Goal: Information Seeking & Learning: Learn about a topic

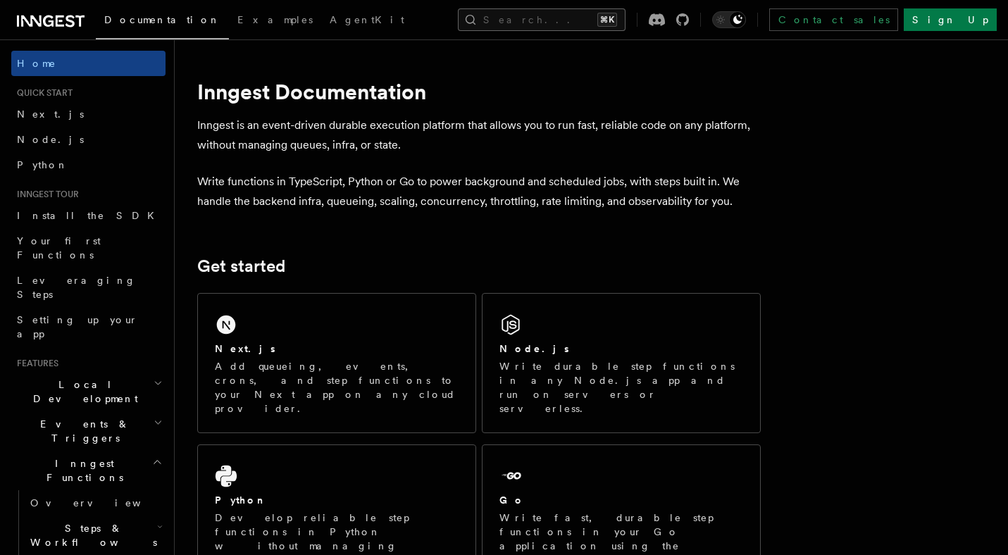
click at [498, 24] on button "Search... ⌘K" at bounding box center [542, 19] width 168 height 23
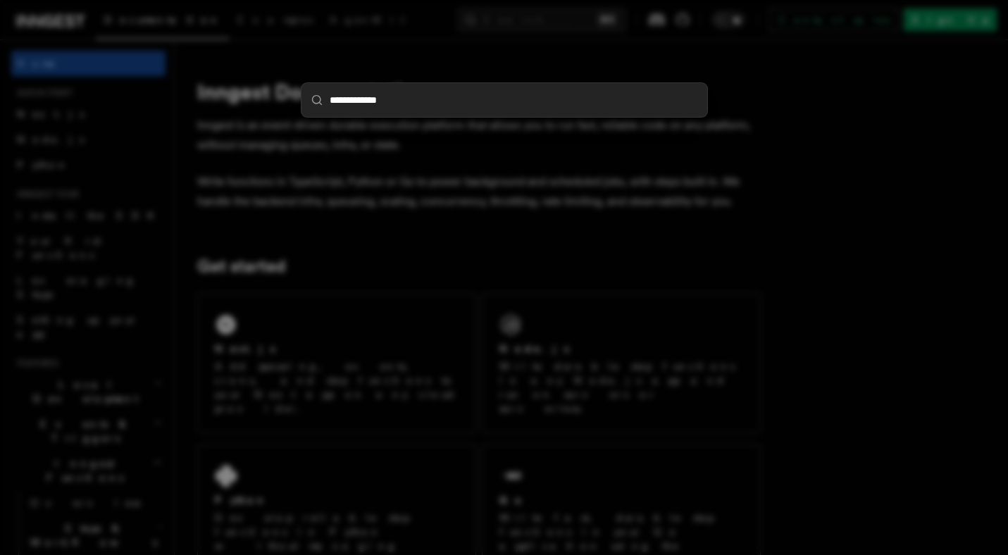
click at [421, 101] on input "**********" at bounding box center [505, 100] width 406 height 34
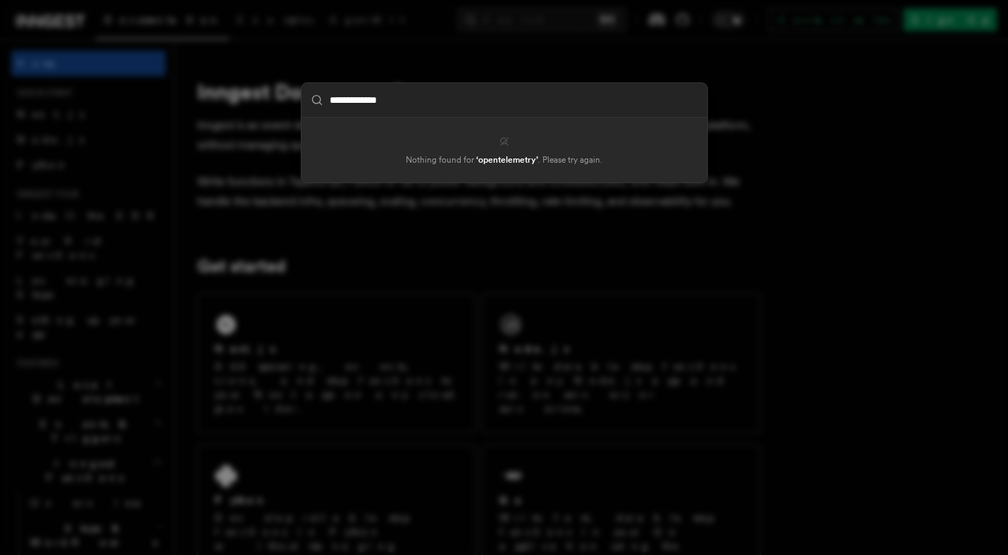
type input "**********"
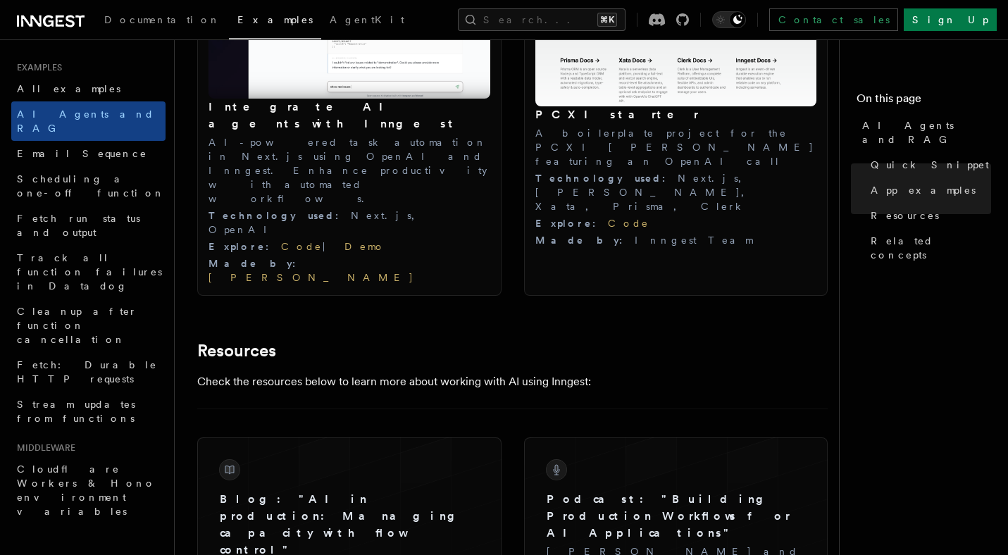
scroll to position [1690, 0]
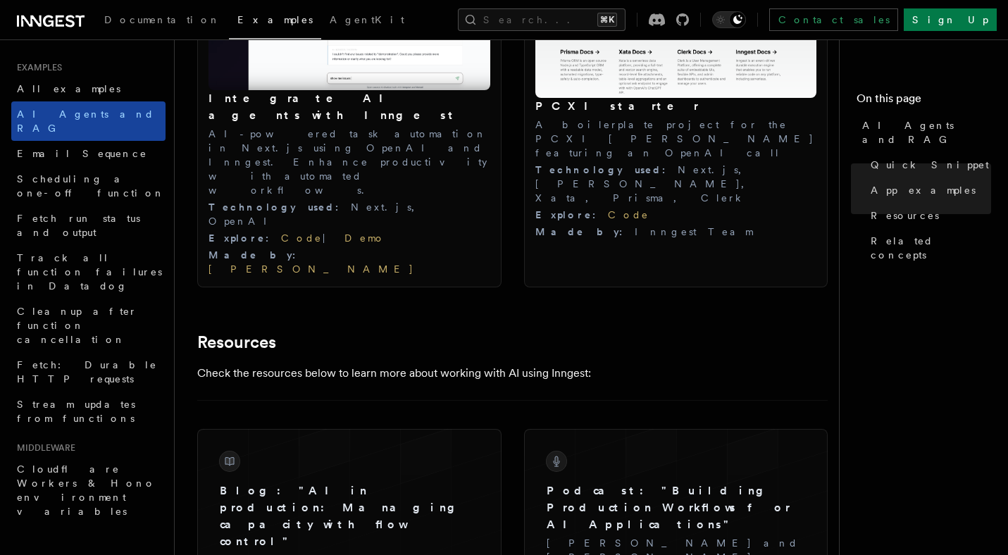
click at [96, 116] on span "AI Agents and RAG" at bounding box center [85, 121] width 137 height 25
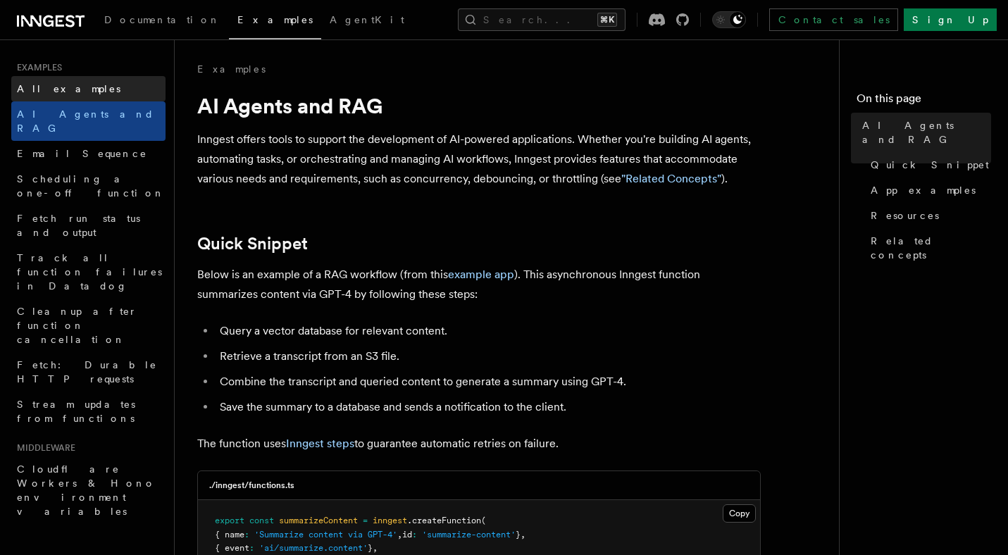
click at [69, 85] on span "All examples" at bounding box center [69, 88] width 104 height 11
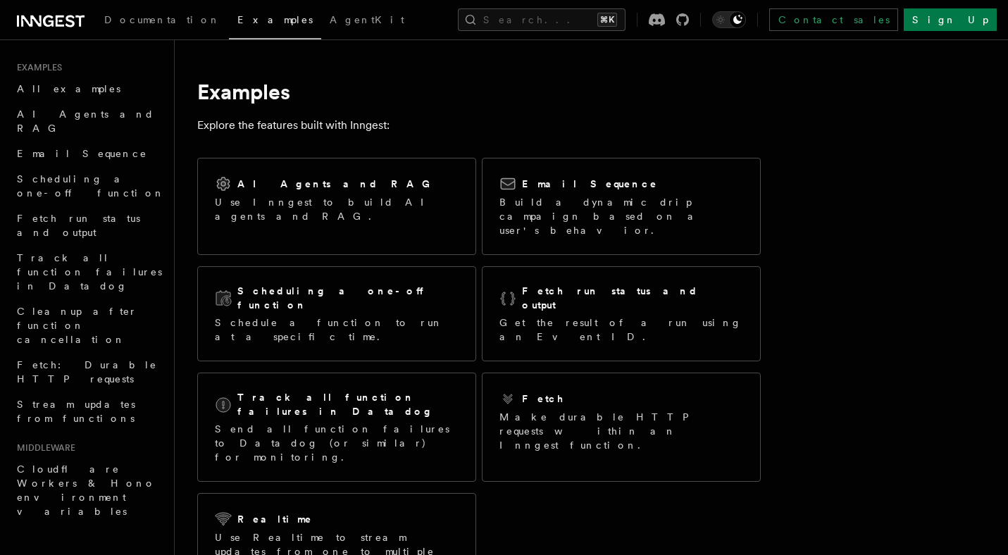
click at [73, 23] on icon at bounding box center [70, 21] width 9 height 12
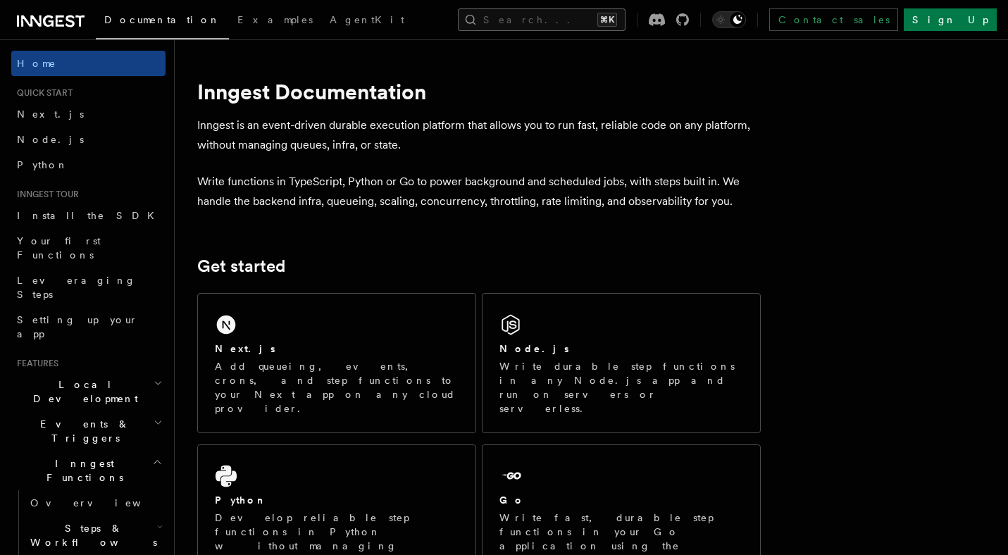
click at [510, 18] on button "Search... ⌘K" at bounding box center [542, 19] width 168 height 23
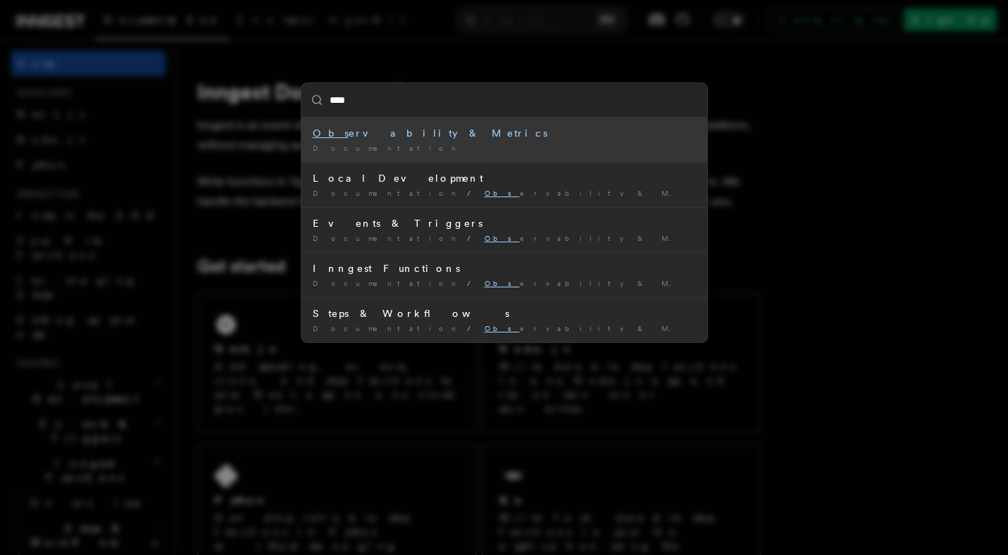
type input "*****"
click at [432, 128] on div "Obser vability & Metrics" at bounding box center [504, 133] width 383 height 14
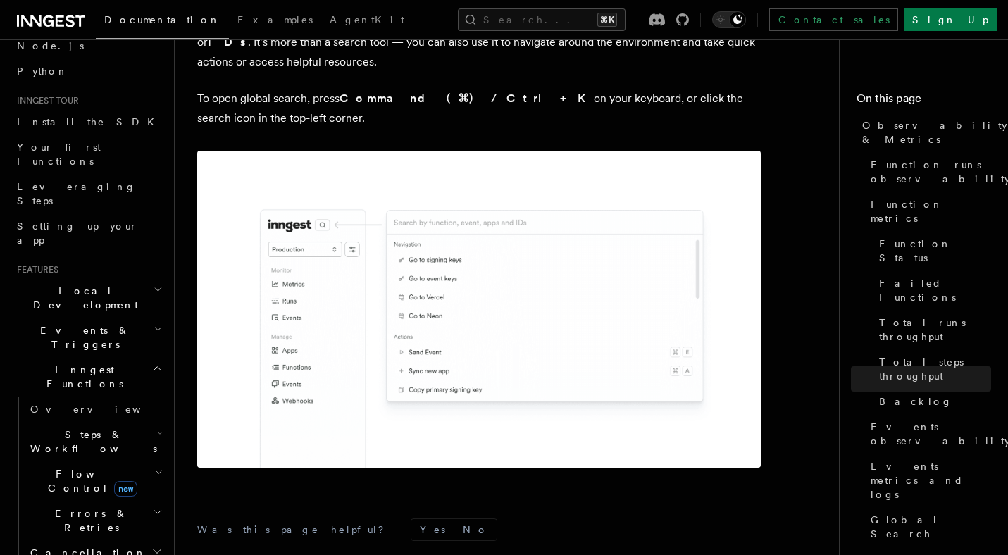
scroll to position [143, 0]
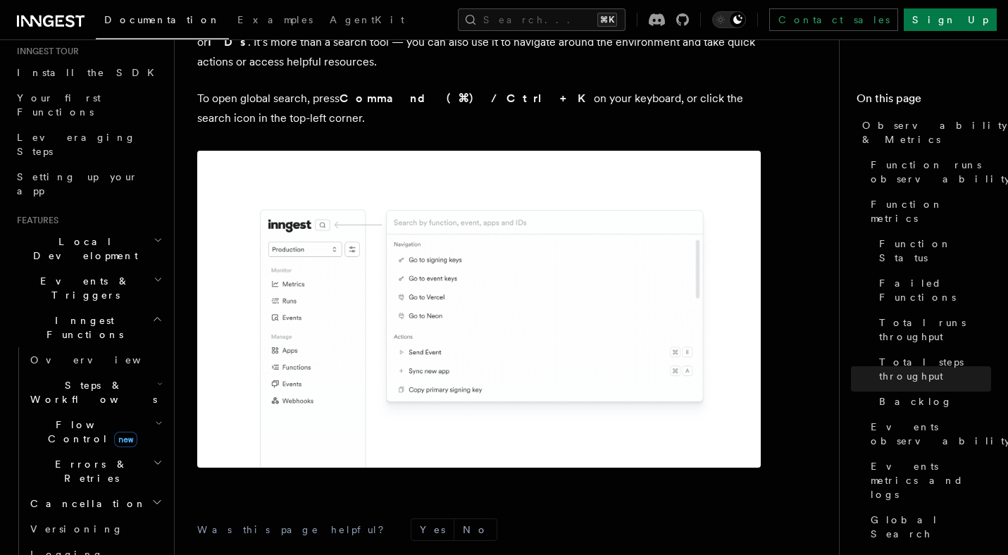
click at [140, 412] on h2 "Flow Control new" at bounding box center [95, 431] width 141 height 39
click at [139, 412] on h2 "Flow Control new" at bounding box center [95, 431] width 141 height 39
click at [113, 477] on link "Singleton new" at bounding box center [102, 491] width 128 height 28
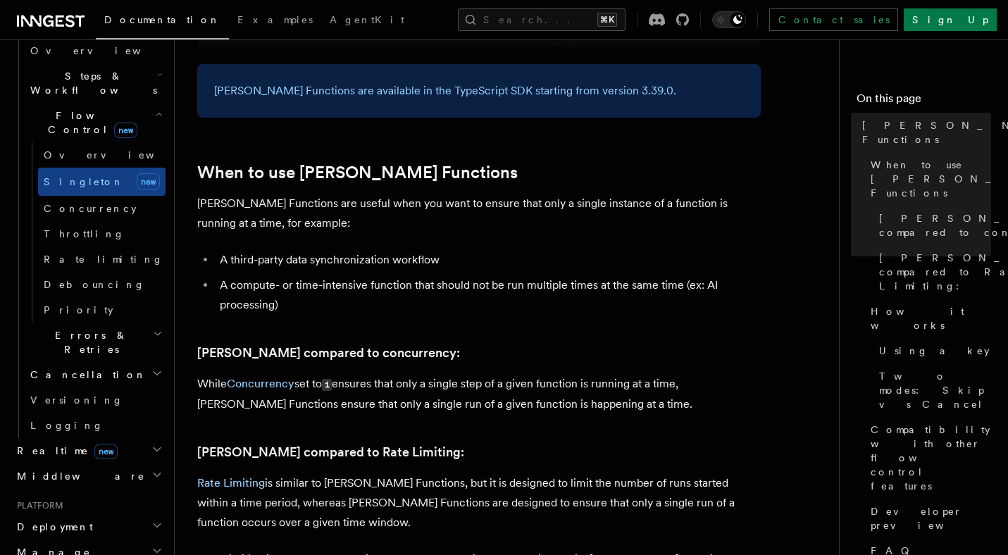
scroll to position [453, 0]
click at [93, 438] on h2 "Realtime new" at bounding box center [88, 450] width 154 height 25
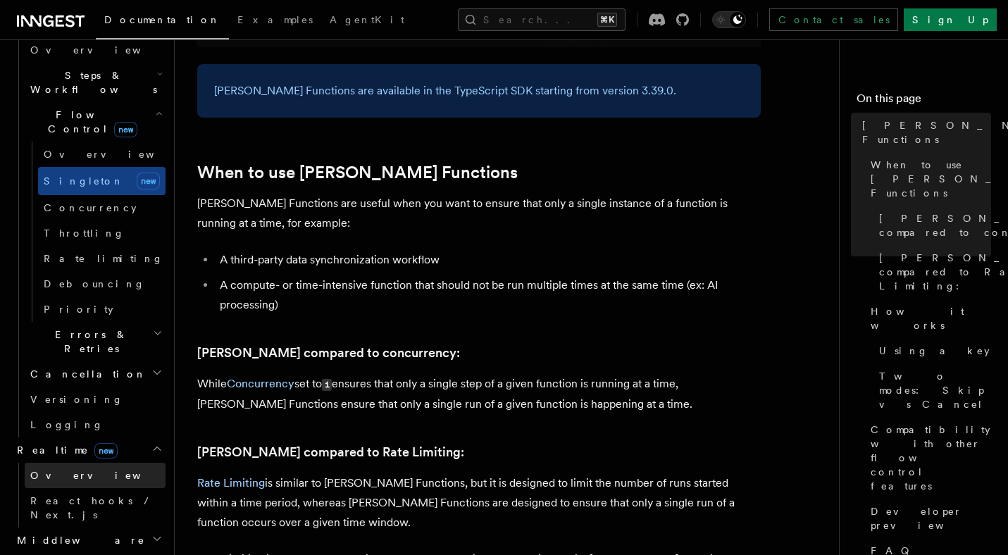
click at [85, 463] on link "Overview" at bounding box center [95, 475] width 141 height 25
